Goal: Information Seeking & Learning: Check status

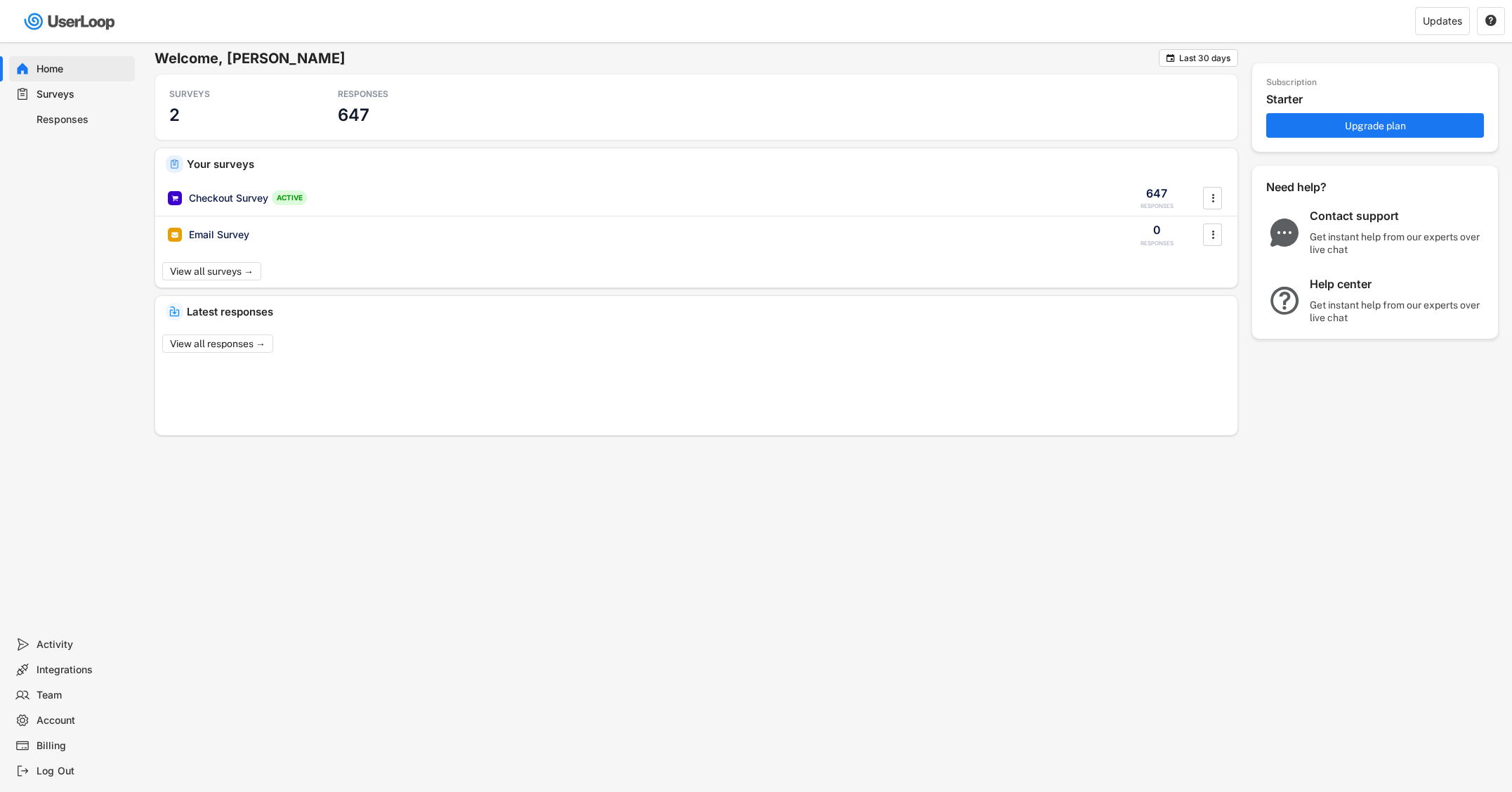
click at [68, 118] on div "Responses" at bounding box center [83, 120] width 92 height 13
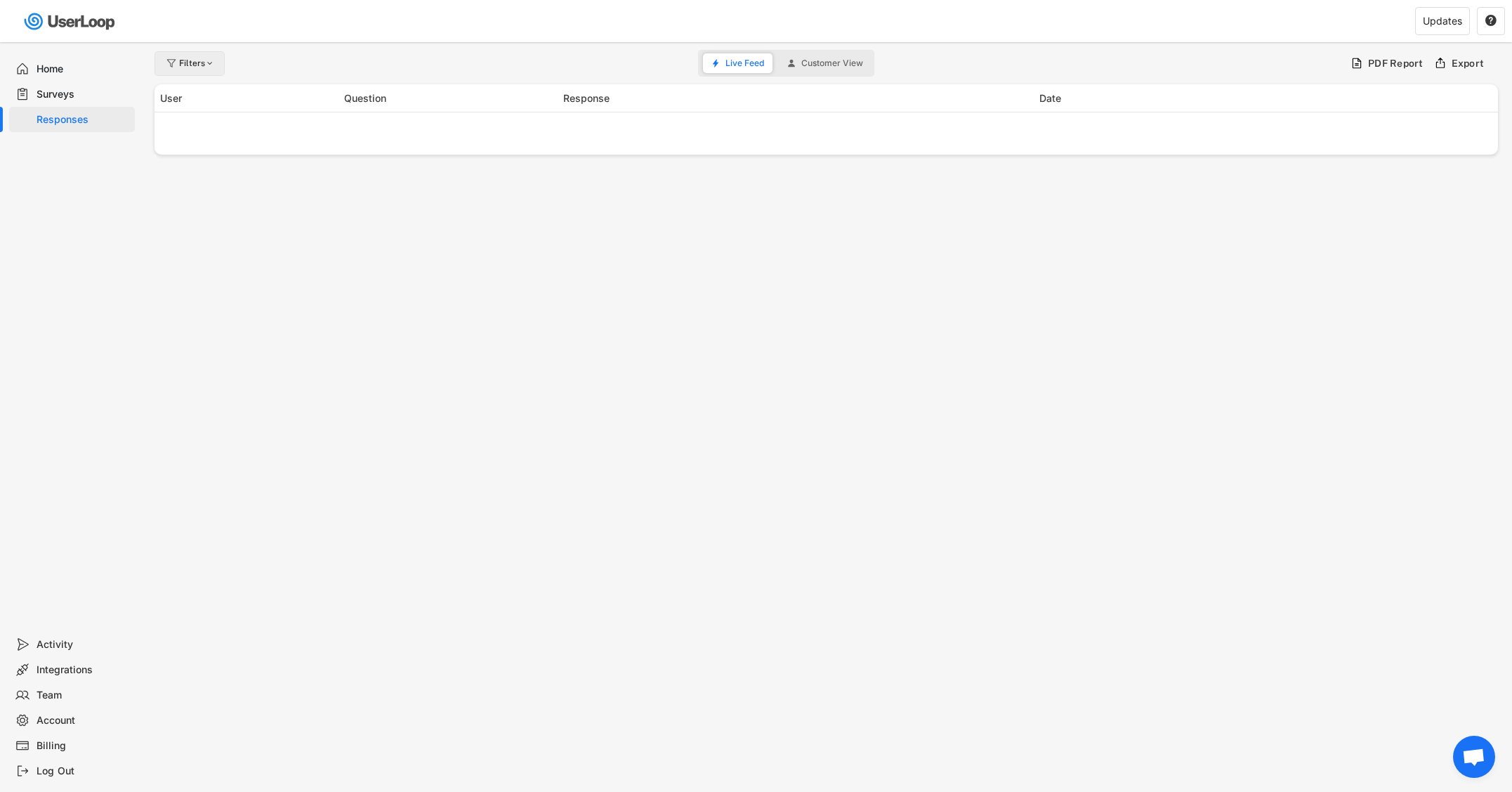
click at [182, 62] on div "Filters" at bounding box center [197, 63] width 37 height 8
select select
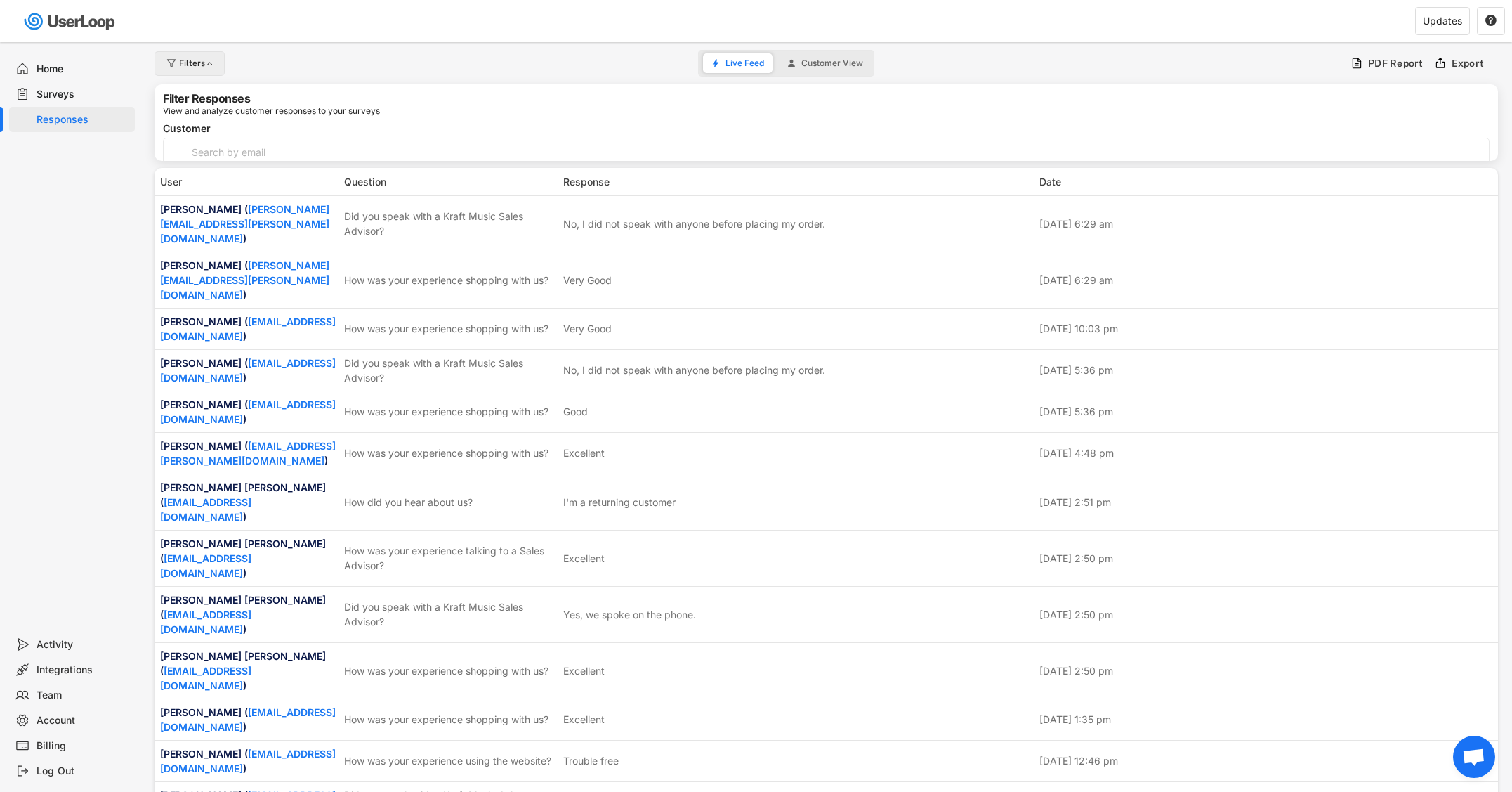
select select
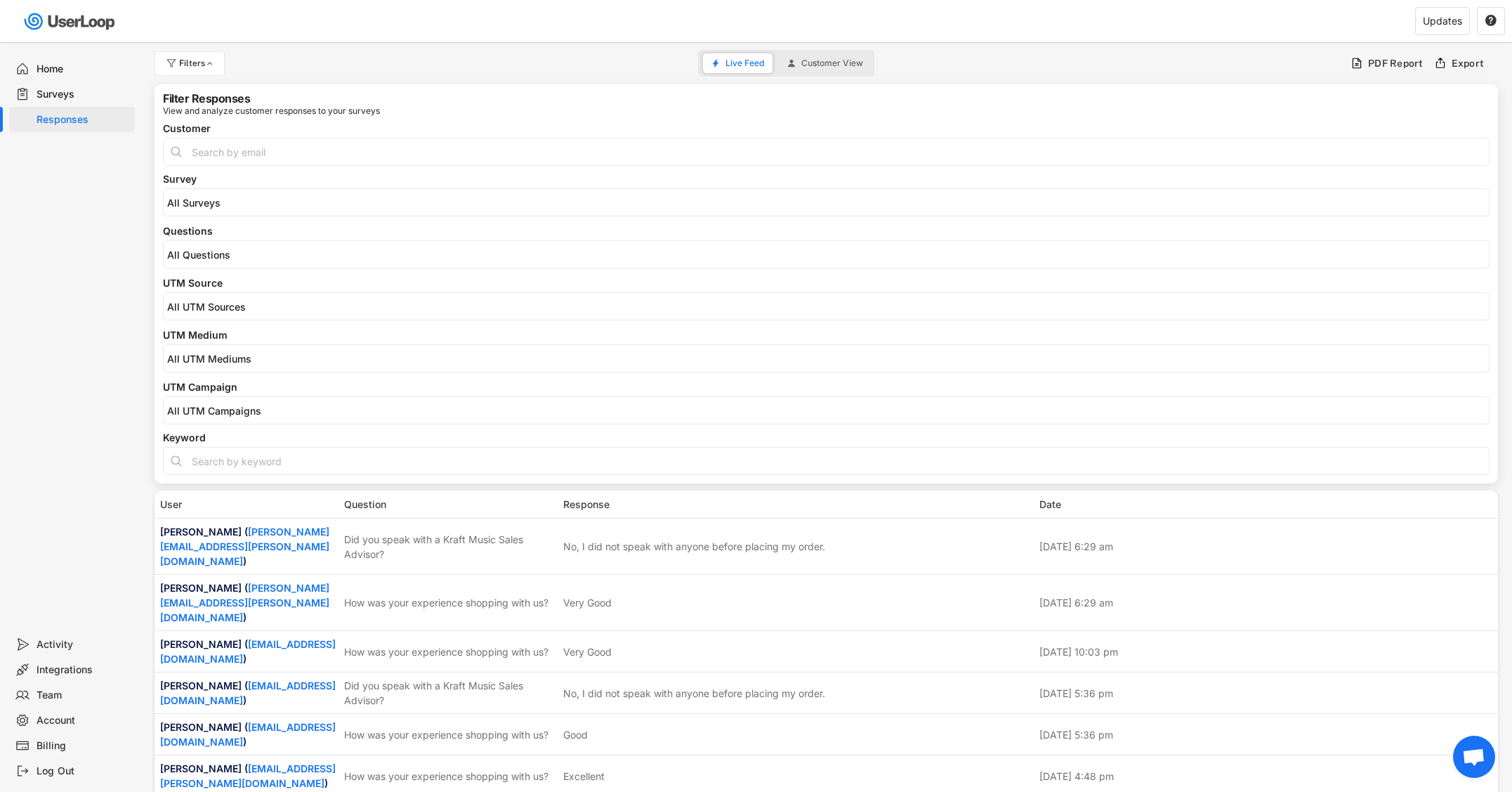
click at [239, 251] on input "search" at bounding box center [830, 254] width 1326 height 12
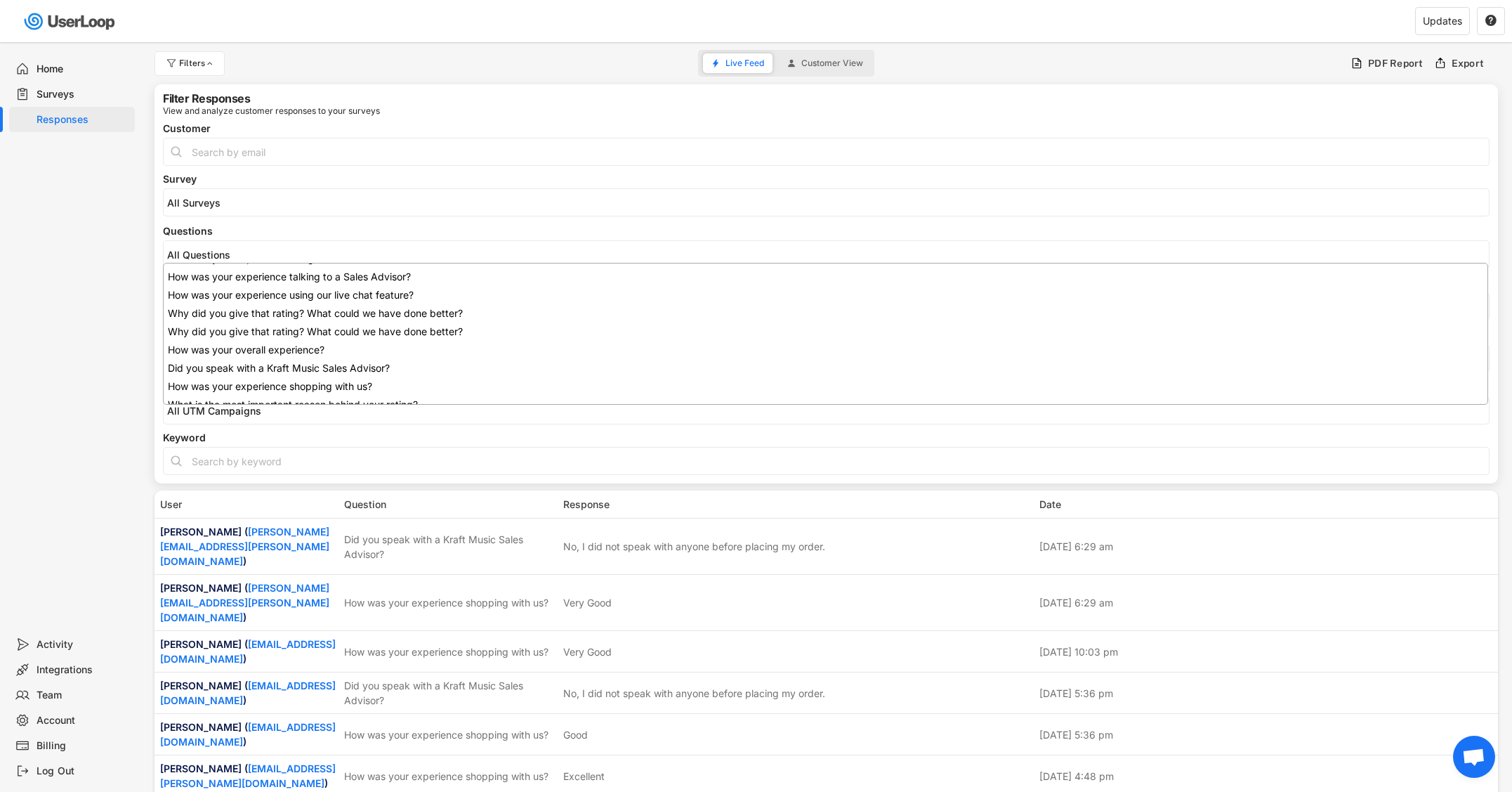
scroll to position [90, 0]
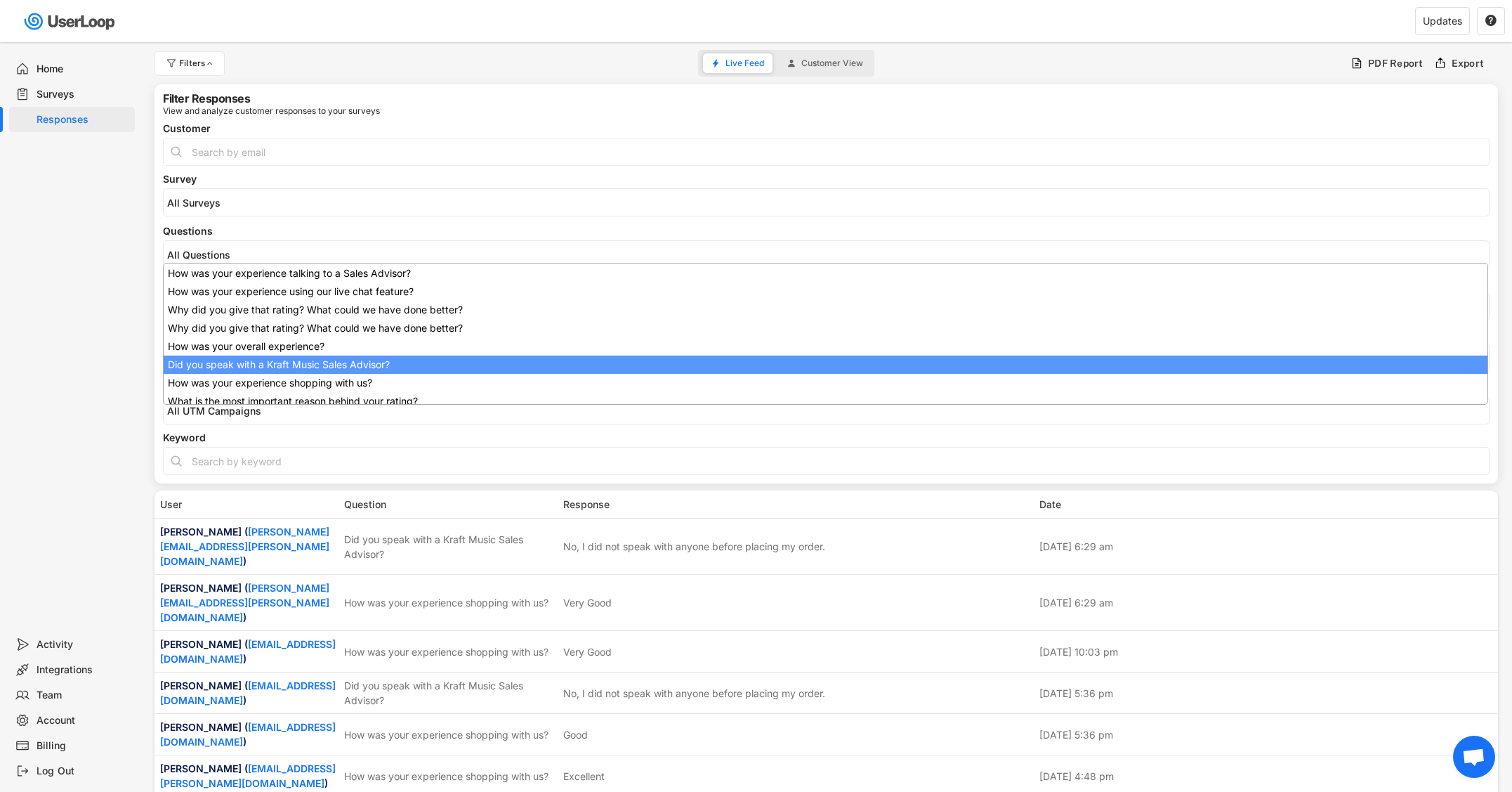
select select "1348695171700984260__LOOKUP__1707938263278x883333223412138000"
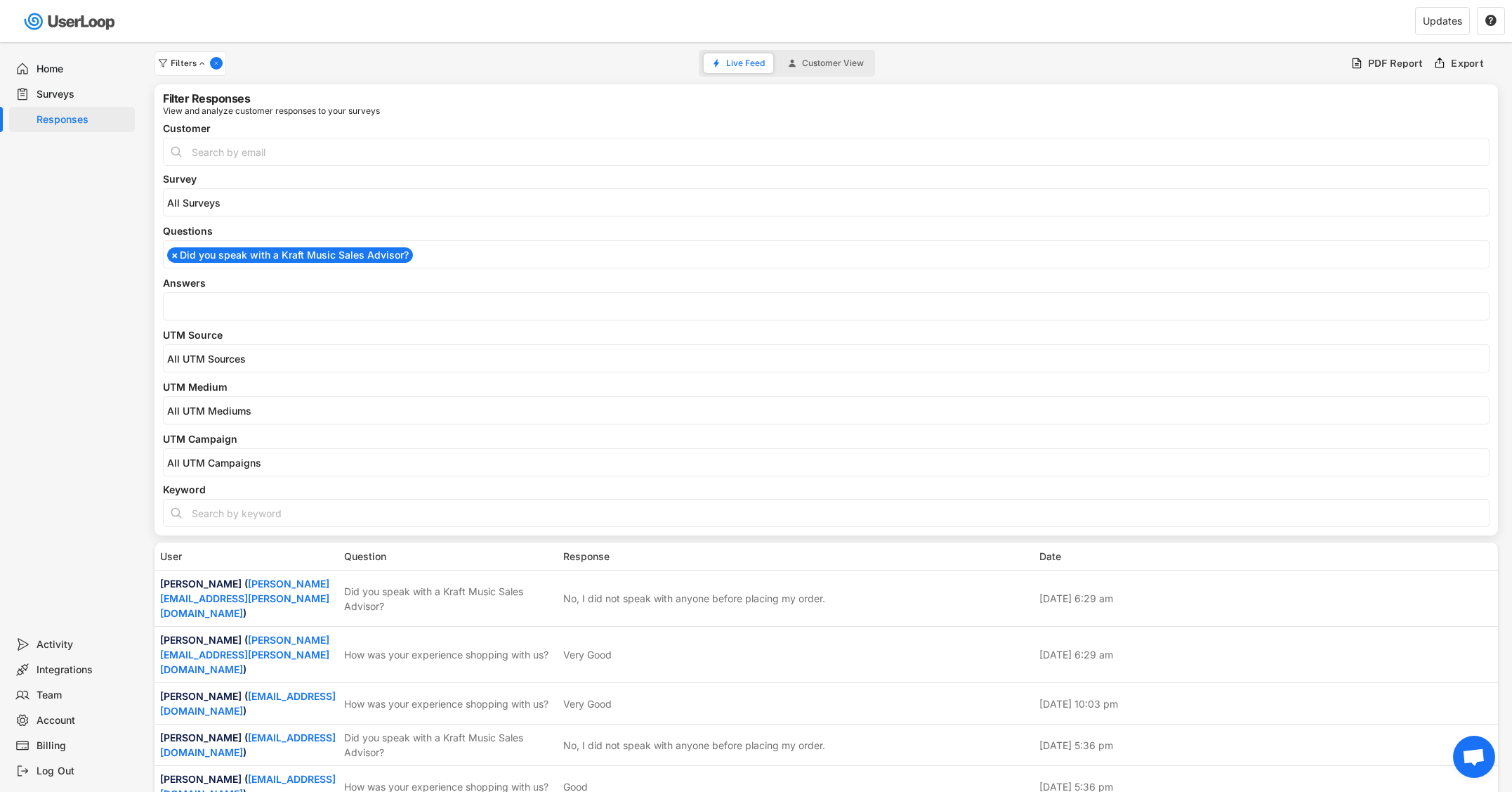
scroll to position [112, 0]
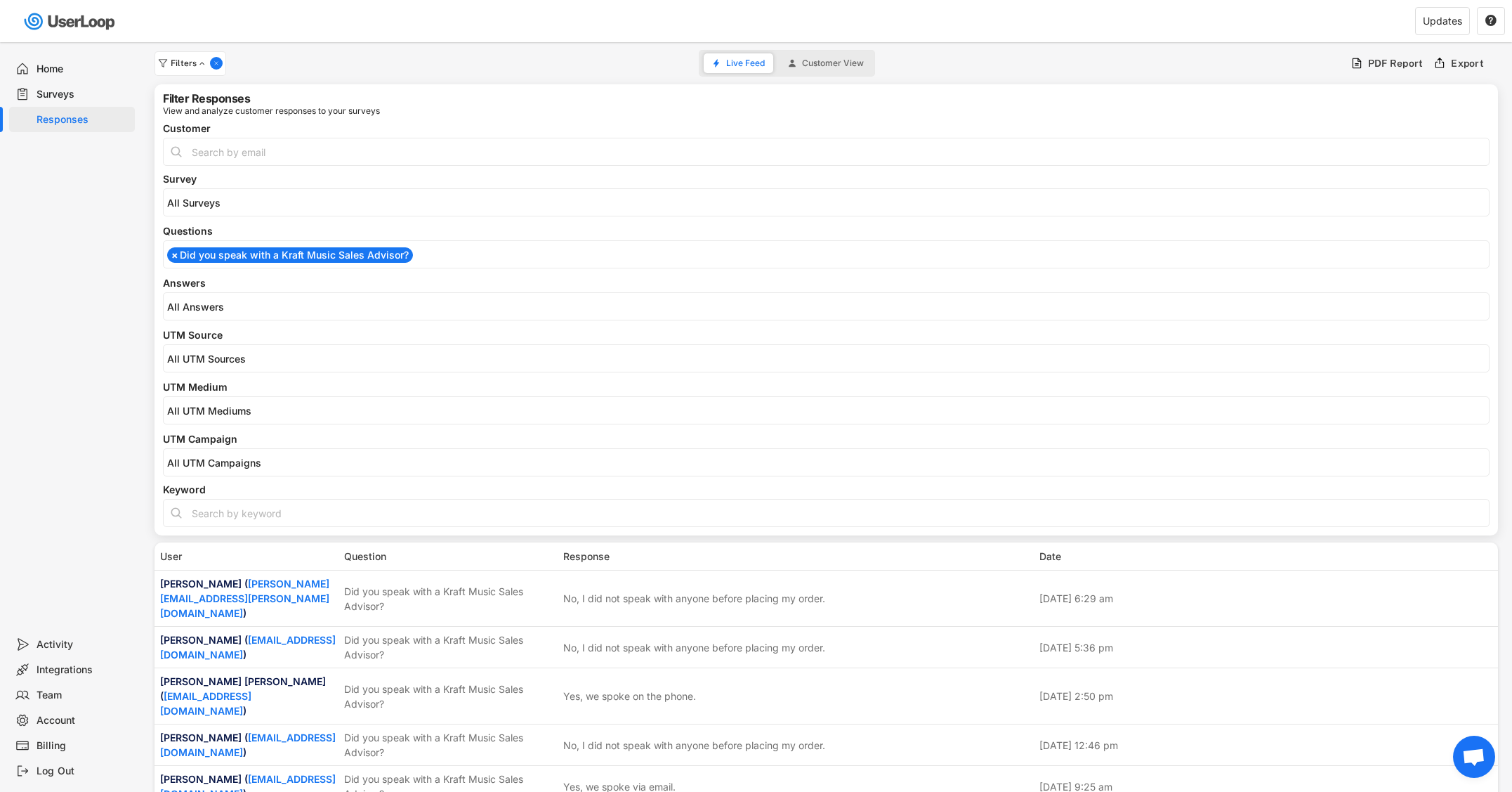
click at [245, 309] on input "search" at bounding box center [830, 306] width 1326 height 12
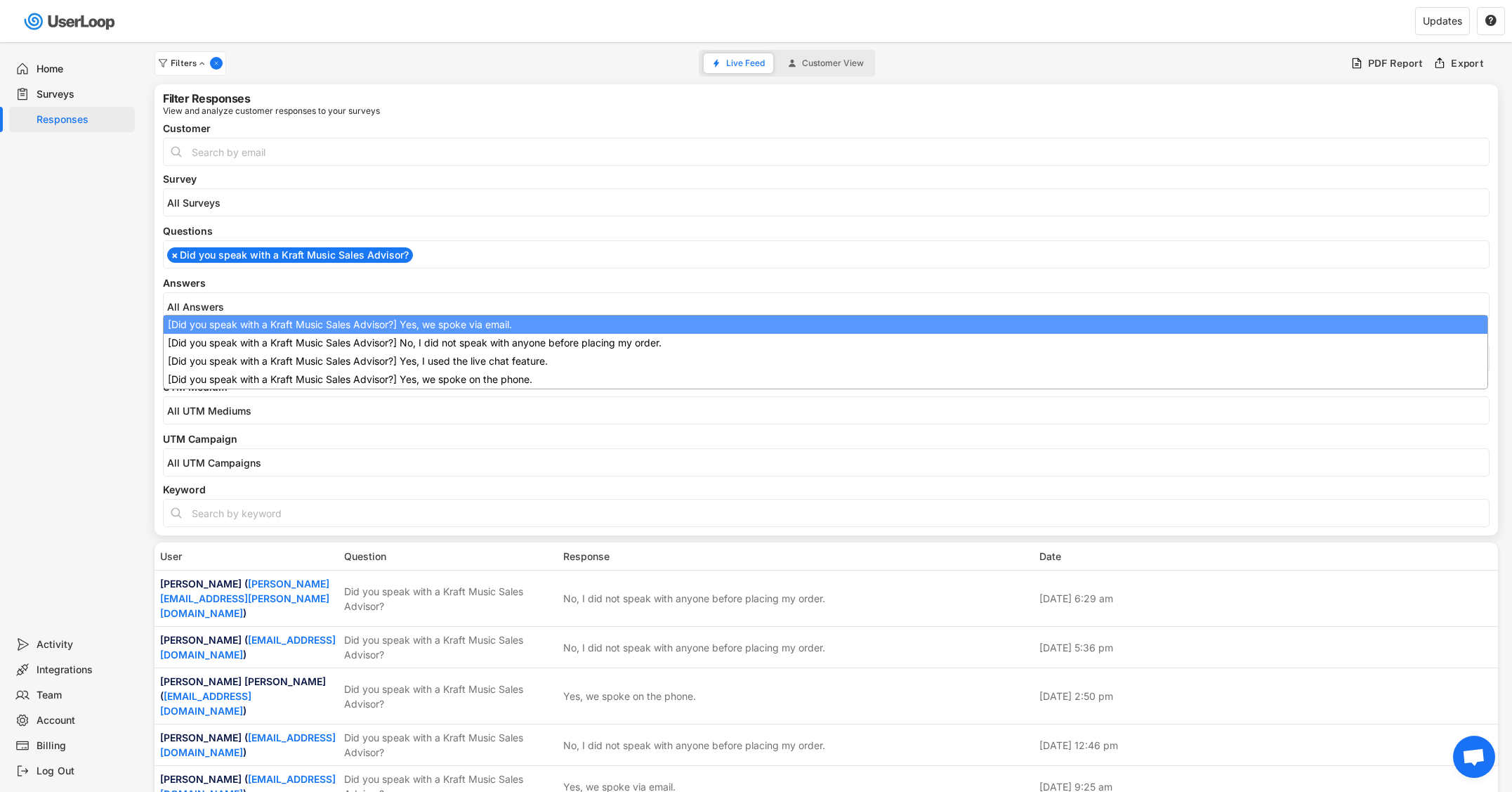
scroll to position [0, 0]
select select "1348695171700984260__LOOKUP__1709221089208x595556361812574200"
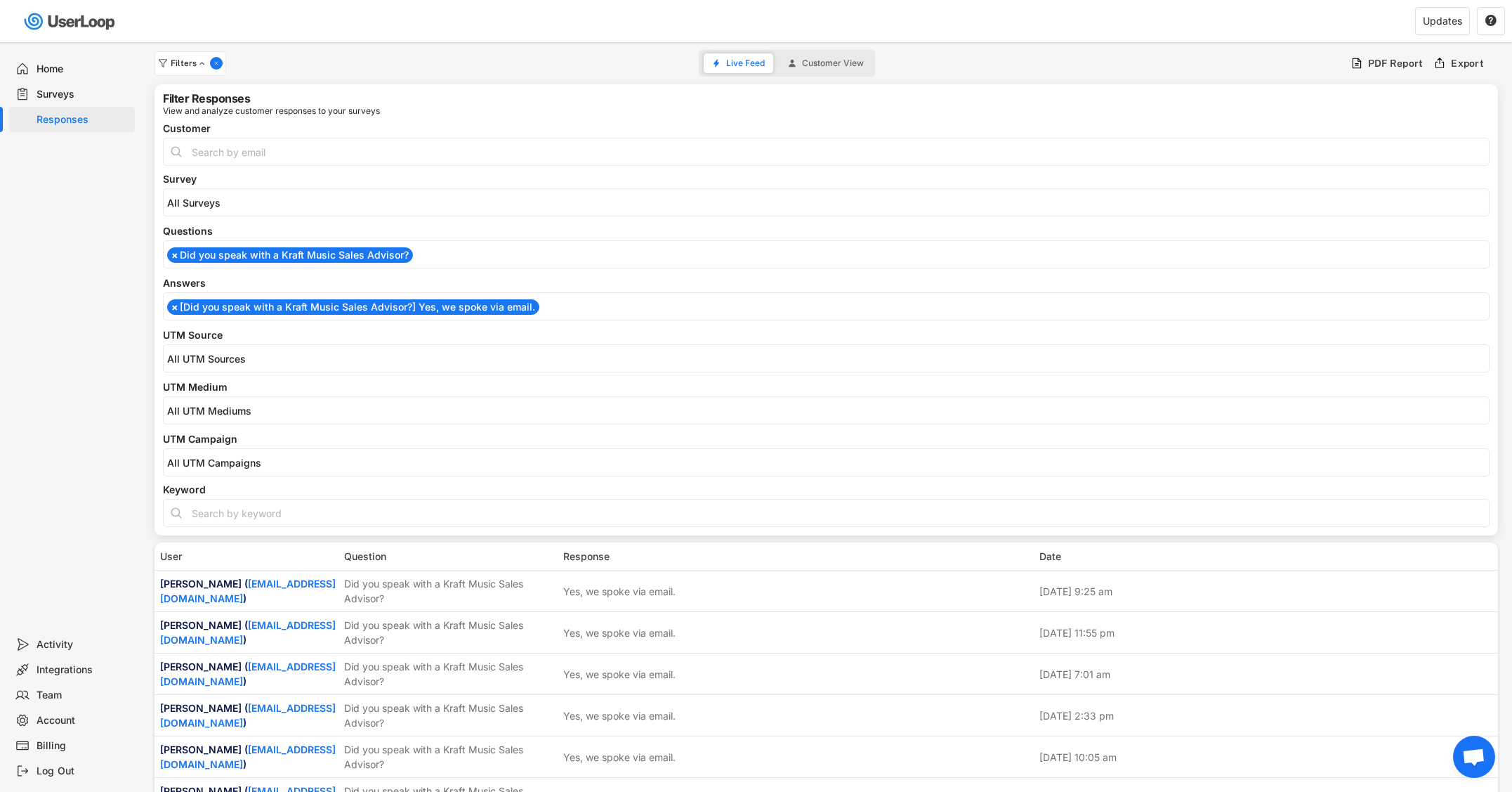
click at [248, 305] on li "× [Did you speak with a Kraft Music Sales Advisor?] Yes, we spoke via email." at bounding box center [353, 307] width 372 height 15
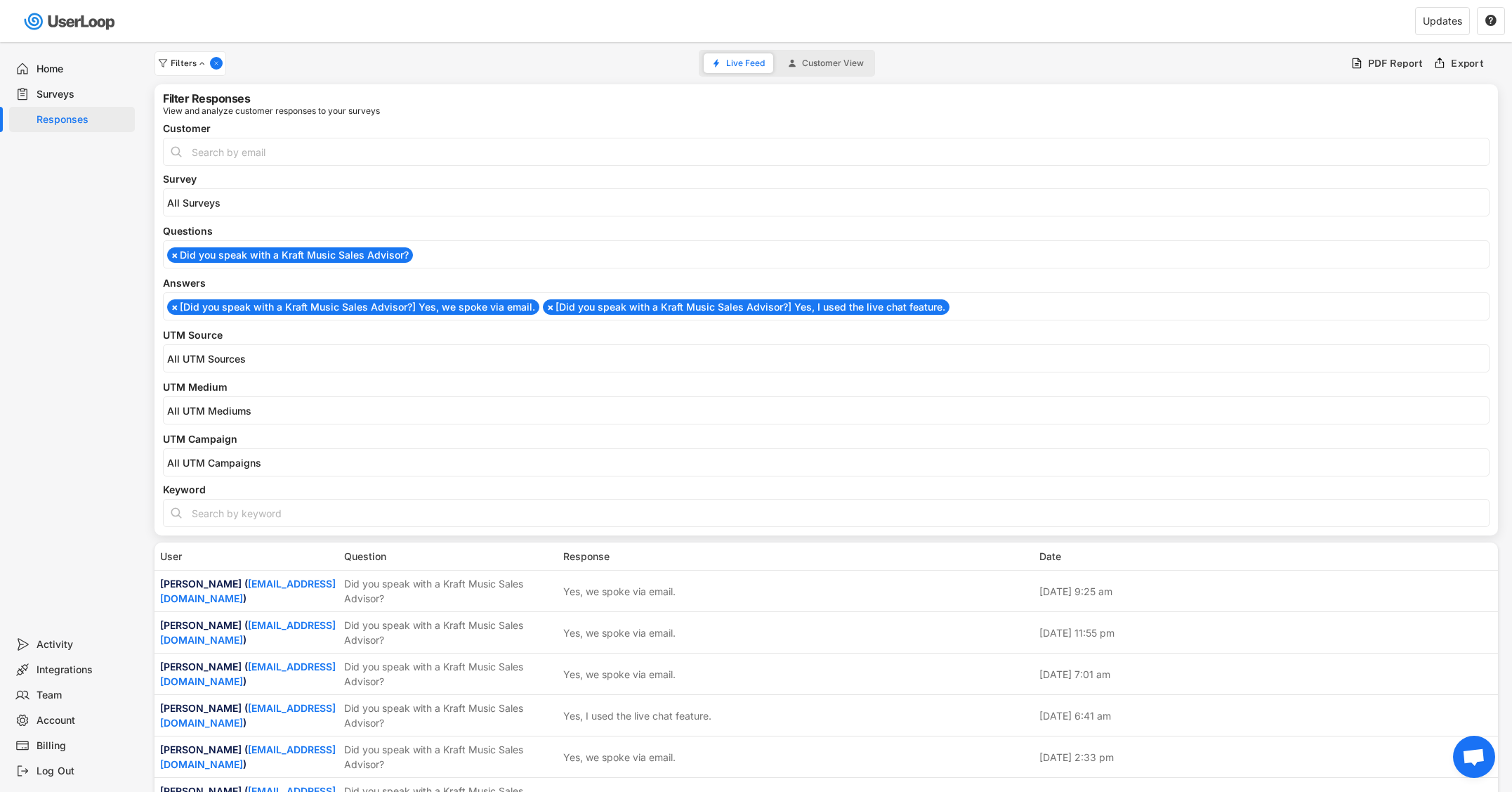
click at [265, 306] on li "× [Did you speak with a Kraft Music Sales Advisor?] Yes, we spoke via email." at bounding box center [353, 307] width 372 height 15
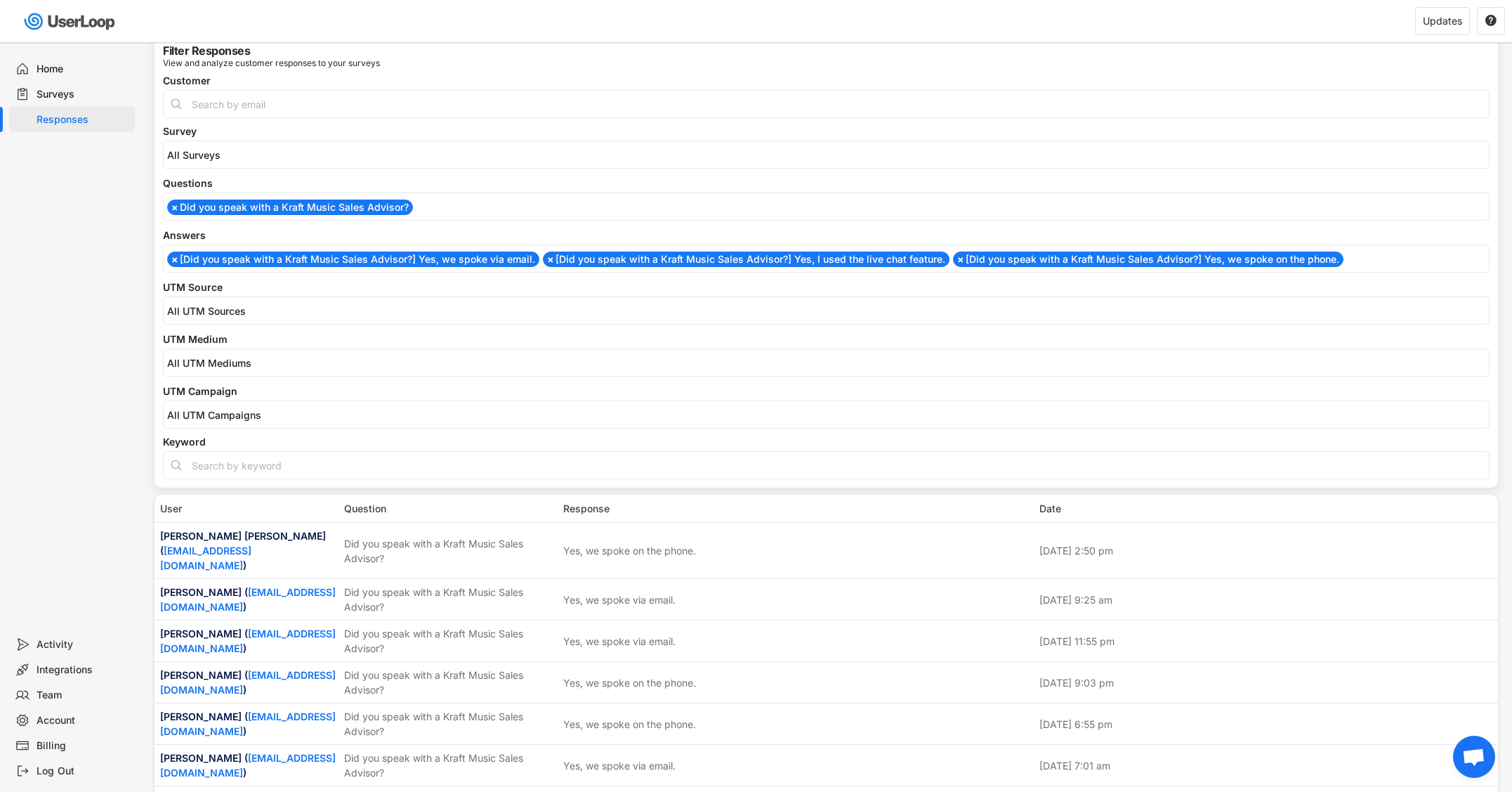
scroll to position [51, 0]
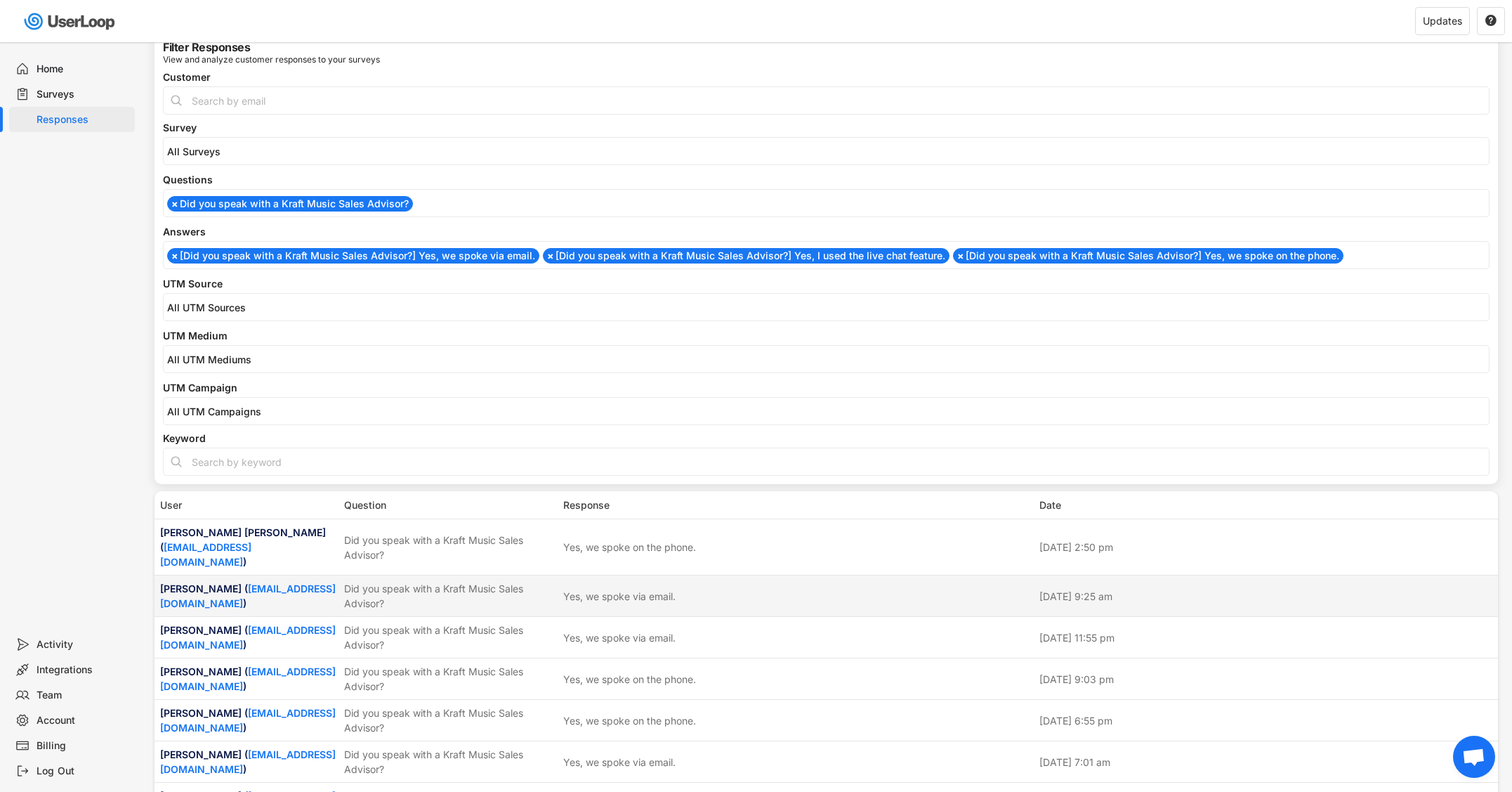
click at [434, 581] on div "Did you speak with a Kraft Music Sales Advisor?" at bounding box center [450, 595] width 211 height 29
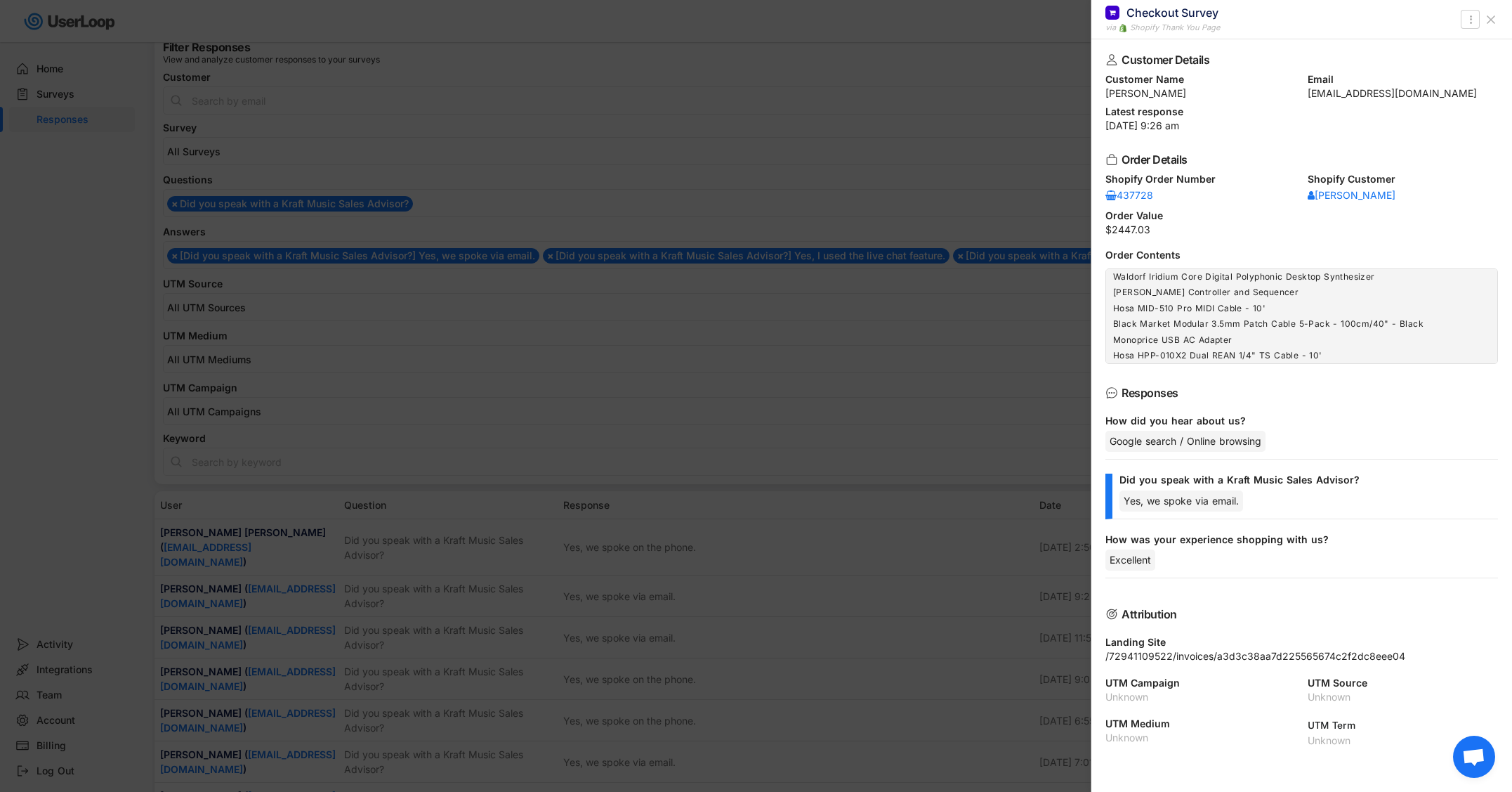
click at [434, 578] on div at bounding box center [756, 396] width 1512 height 792
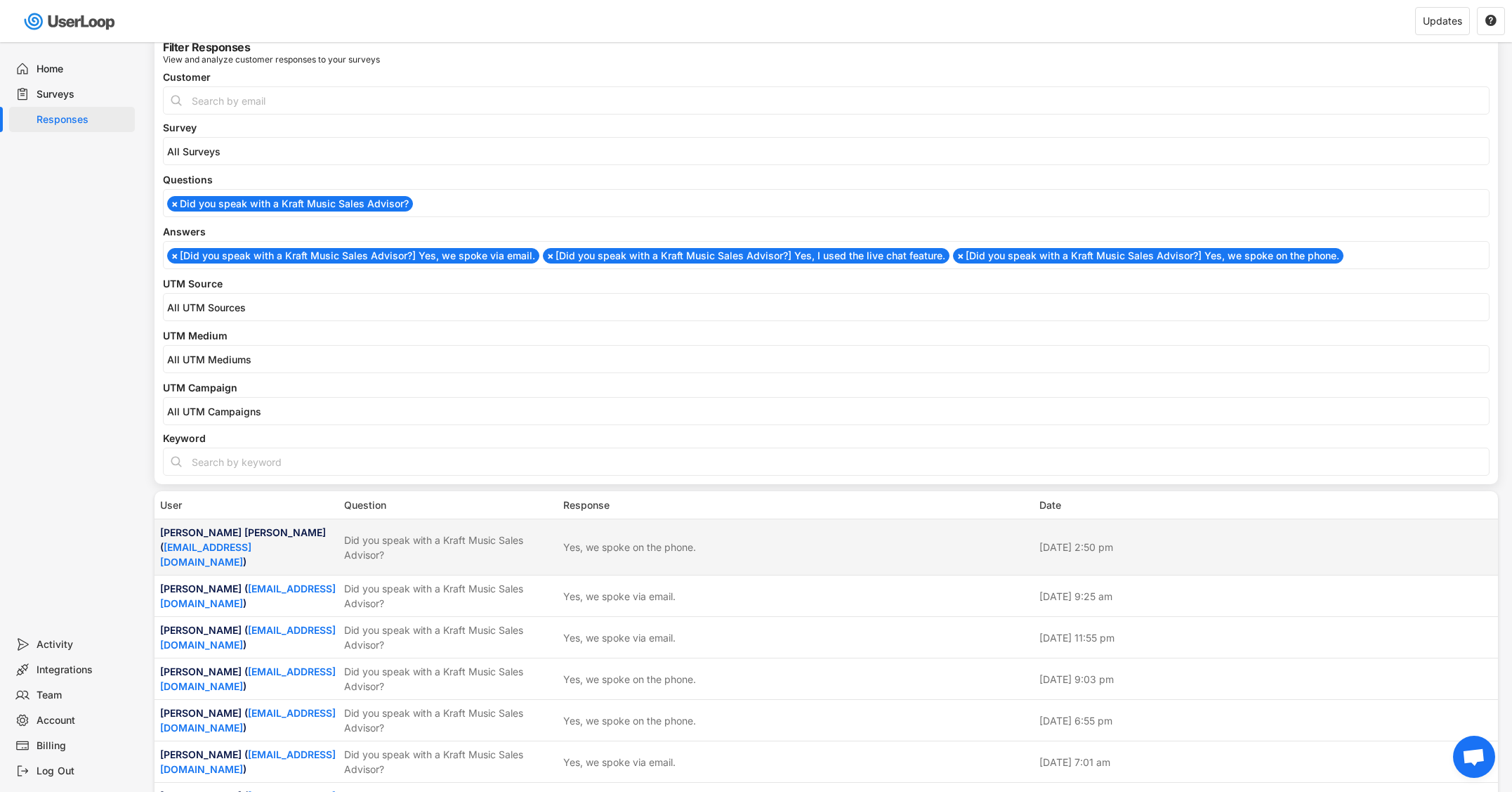
click at [430, 533] on div "Did you speak with a Kraft Music Sales Advisor?" at bounding box center [450, 547] width 211 height 29
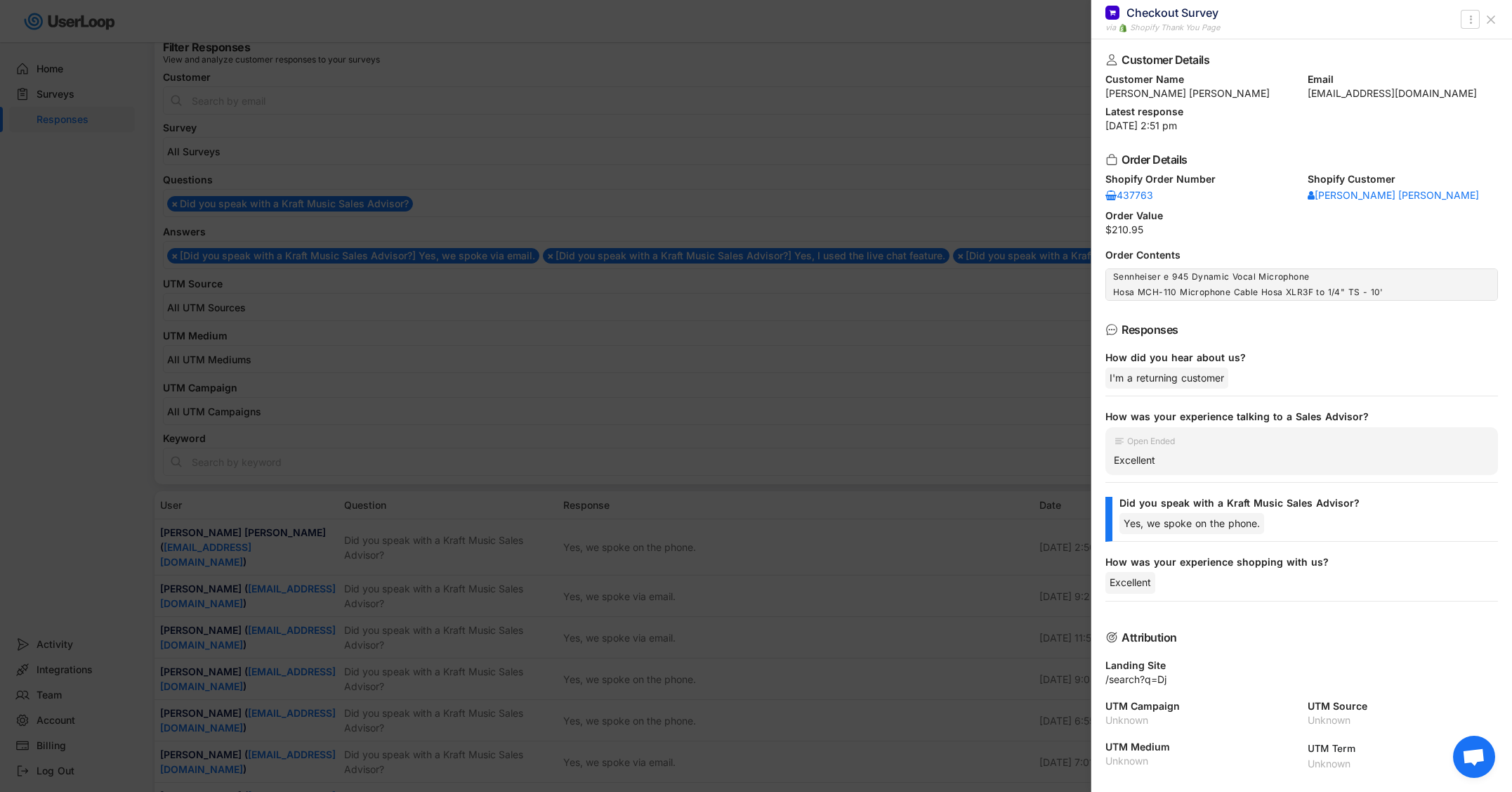
click at [430, 533] on div at bounding box center [756, 396] width 1512 height 792
